Goal: Task Accomplishment & Management: Manage account settings

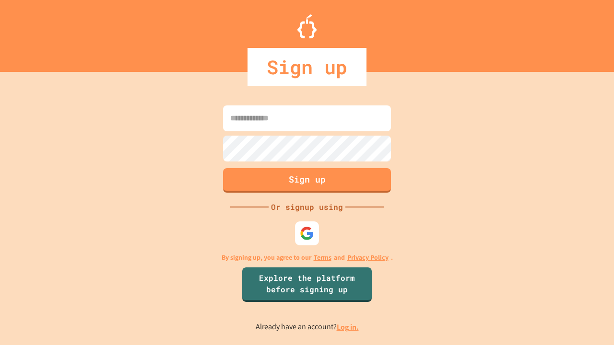
click at [348, 327] on link "Log in." at bounding box center [348, 327] width 22 height 10
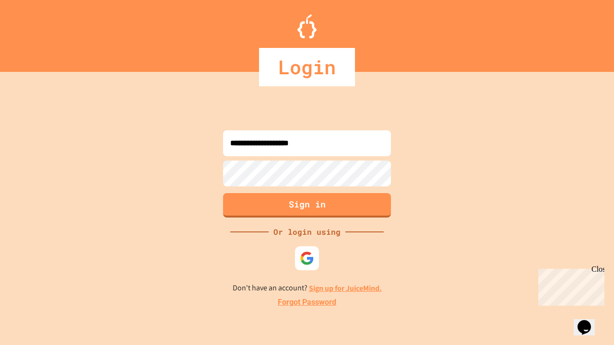
type input "**********"
